Goal: Task Accomplishment & Management: Complete application form

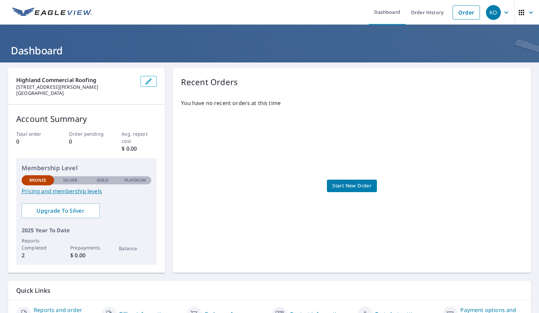
scroll to position [37, 0]
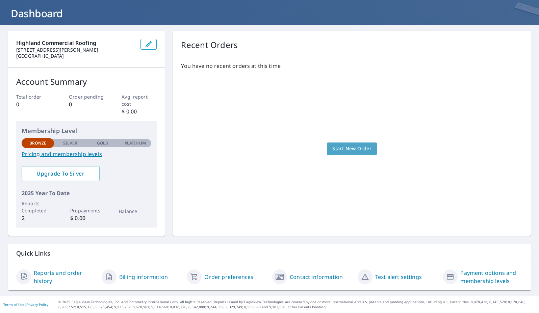
click at [347, 151] on span "Start New Order" at bounding box center [351, 148] width 39 height 8
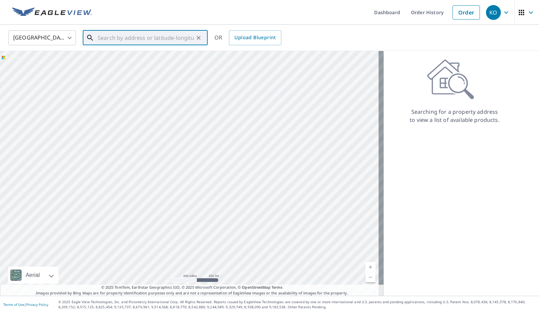
click at [124, 40] on input "text" at bounding box center [146, 37] width 96 height 19
click at [127, 59] on span "10299 Scripps Trl" at bounding box center [149, 57] width 106 height 8
type input "[STREET_ADDRESS]"
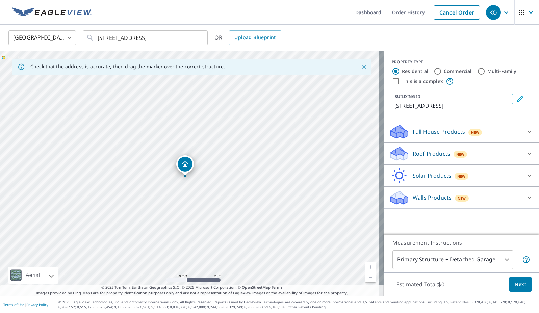
click at [433, 72] on input "Commercial" at bounding box center [437, 71] width 8 height 8
radio input "true"
type input "4"
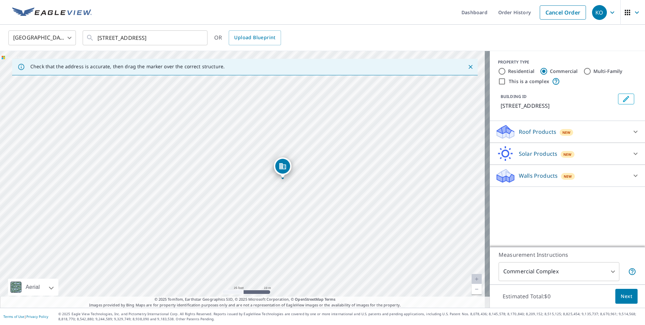
drag, startPoint x: 254, startPoint y: 177, endPoint x: 319, endPoint y: 202, distance: 70.2
click at [319, 202] on div "[STREET_ADDRESS]" at bounding box center [245, 179] width 490 height 256
click at [498, 82] on input "This is a complex" at bounding box center [502, 81] width 8 height 8
checkbox input "true"
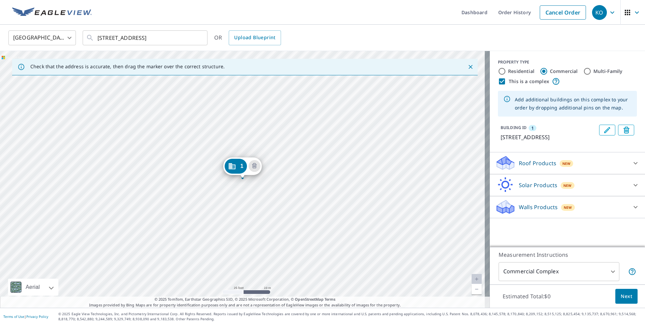
click at [538, 131] on icon "Edit building 1" at bounding box center [607, 130] width 8 height 8
